Goal: Task Accomplishment & Management: Use online tool/utility

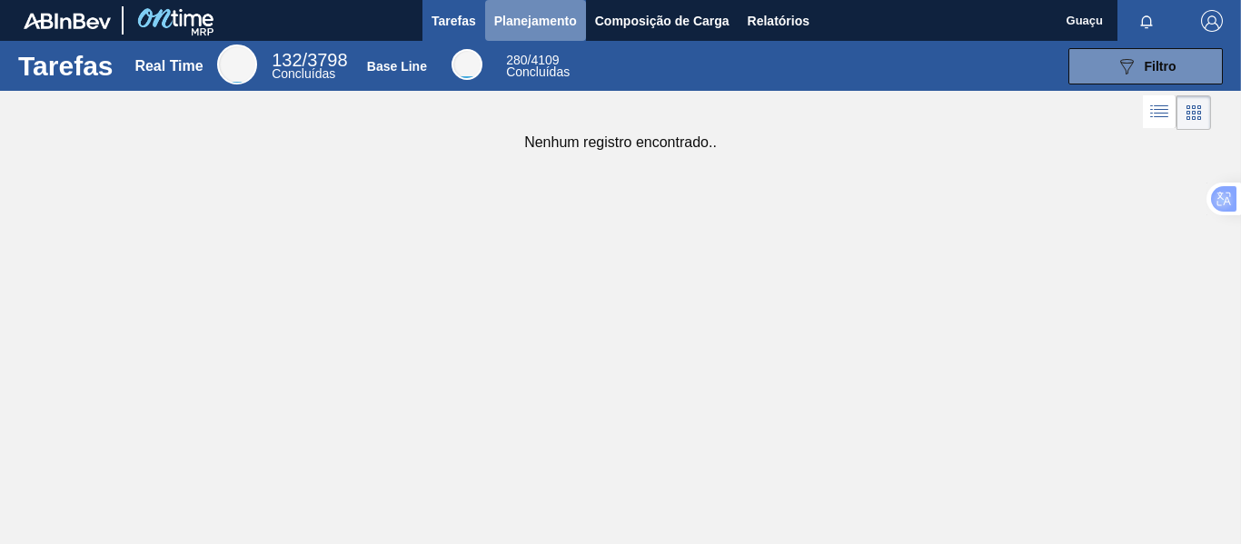
click at [539, 19] on span "Planejamento" at bounding box center [535, 21] width 83 height 22
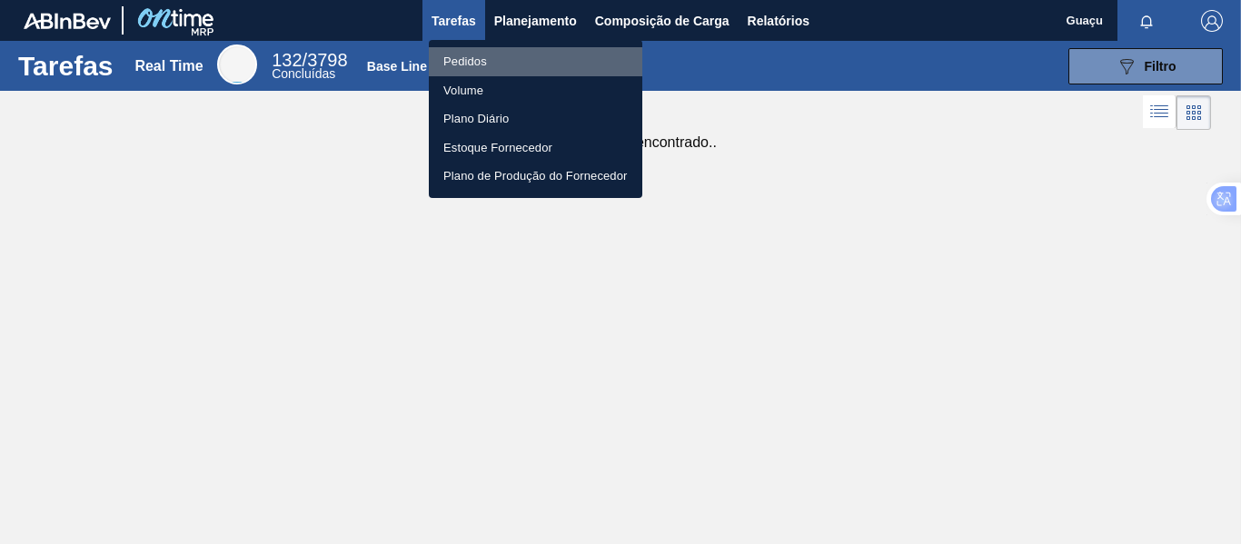
click at [488, 54] on li "Pedidos" at bounding box center [535, 61] width 213 height 29
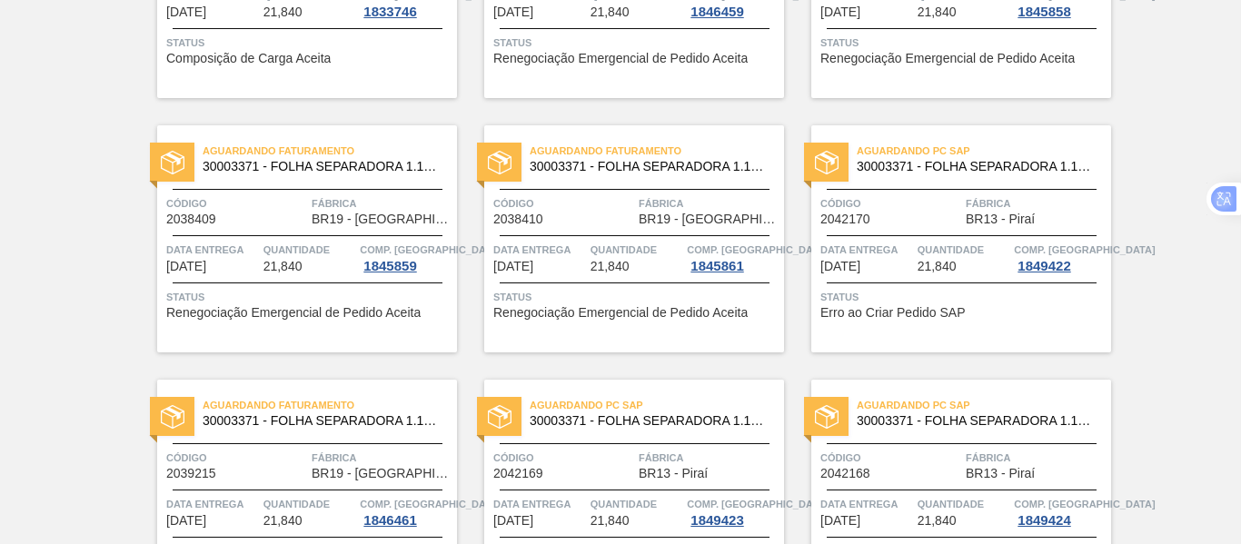
scroll to position [929, 0]
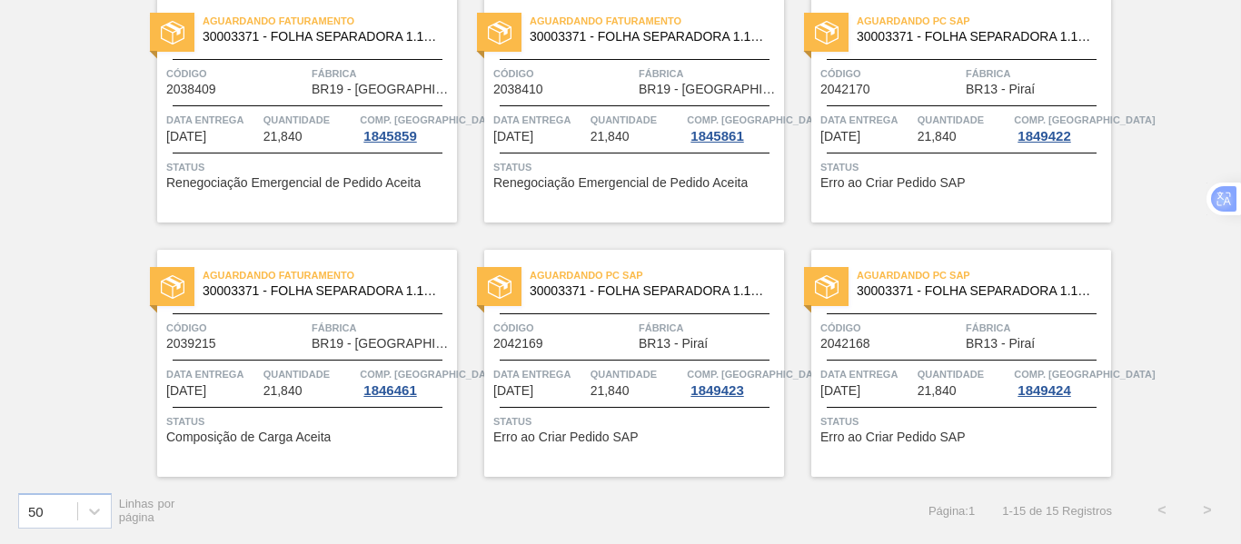
click at [961, 124] on span "Quantidade" at bounding box center [963, 120] width 93 height 18
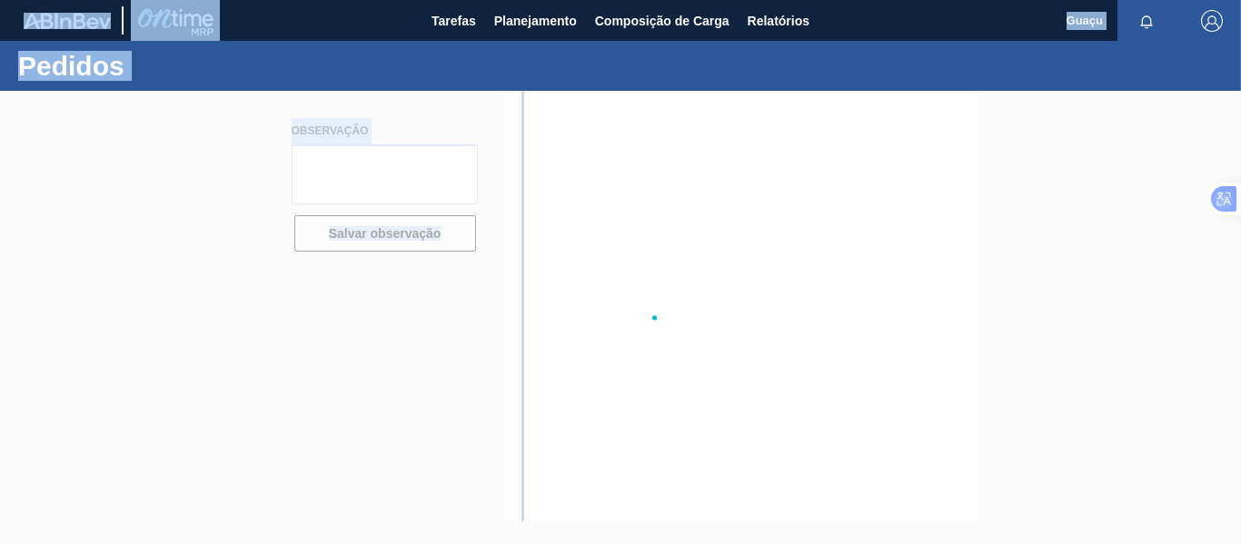
click at [961, 124] on div at bounding box center [620, 317] width 1241 height 453
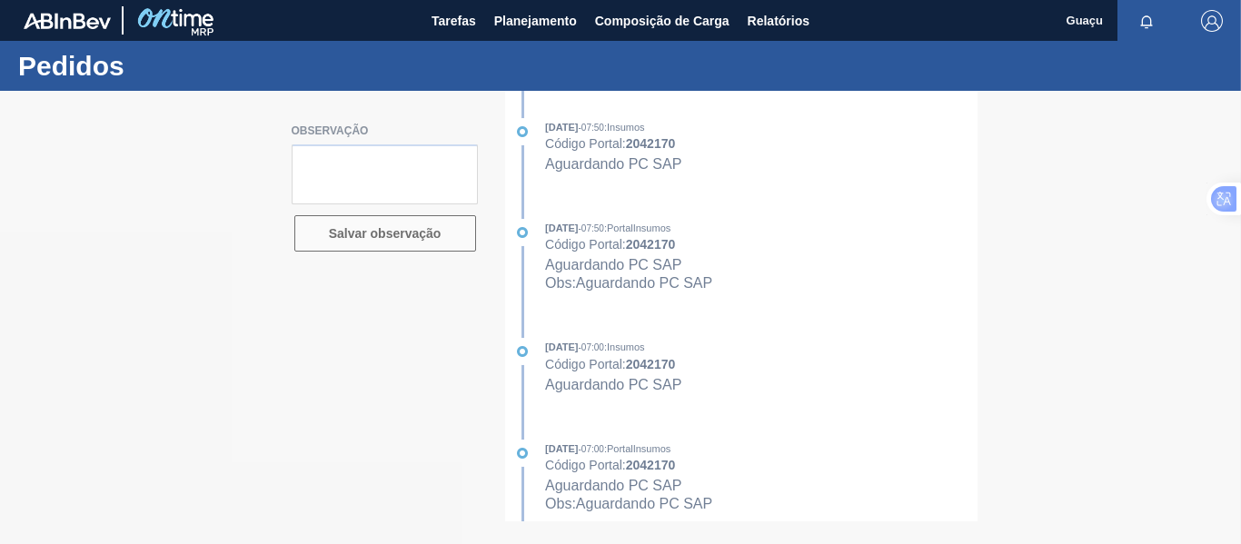
click at [1205, 107] on div at bounding box center [620, 317] width 1241 height 453
click at [1018, 403] on div at bounding box center [620, 317] width 1241 height 453
